Goal: Navigation & Orientation: Find specific page/section

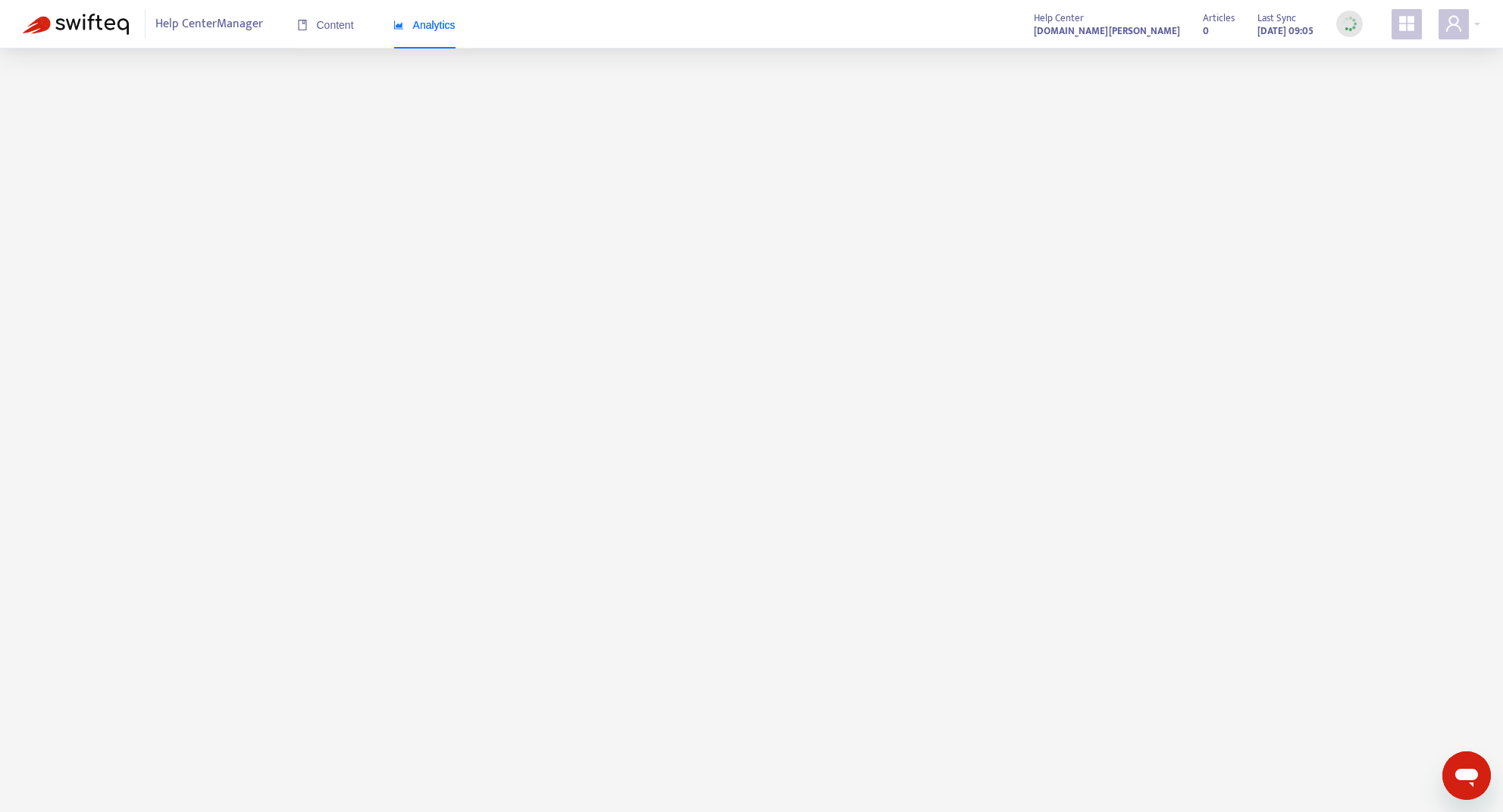
scroll to position [49, 0]
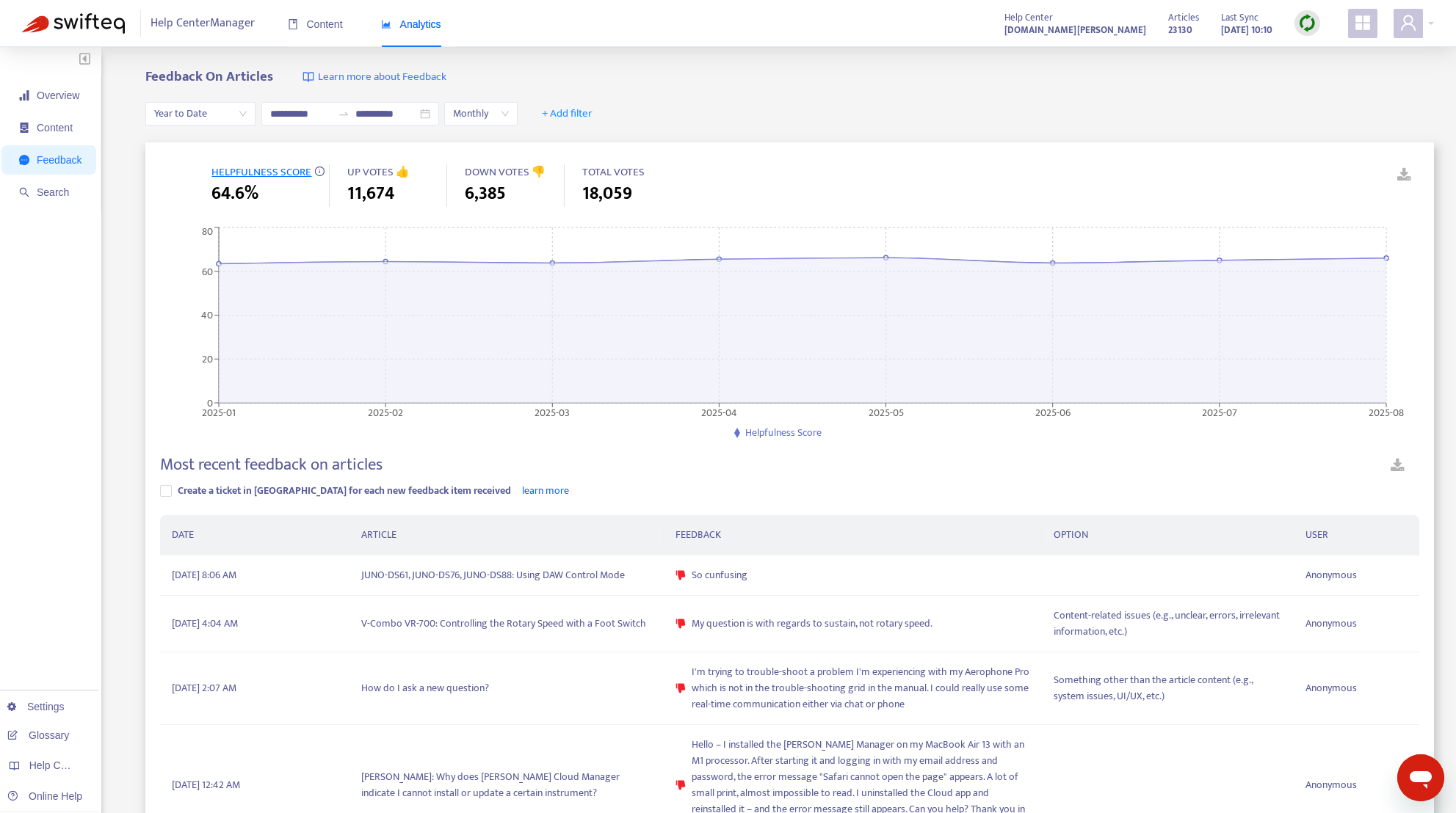
click at [1307, 24] on img at bounding box center [1307, 23] width 18 height 18
click at [1312, 54] on link "Quick Sync" at bounding box center [1337, 53] width 63 height 17
click at [322, 26] on span "Content" at bounding box center [316, 24] width 55 height 11
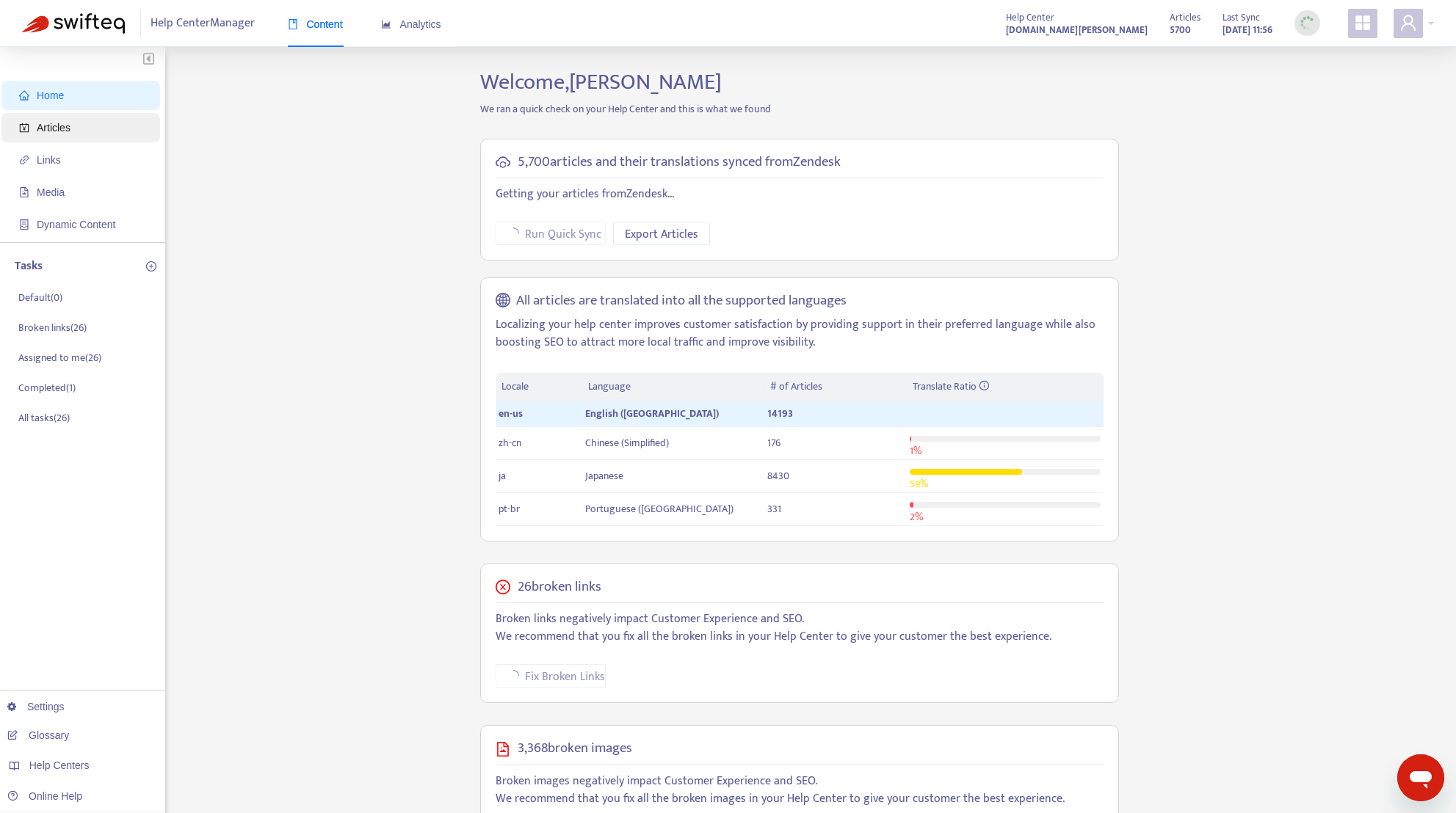
click at [58, 137] on span "Articles" at bounding box center [84, 127] width 130 height 30
